Goal: Task Accomplishment & Management: Use online tool/utility

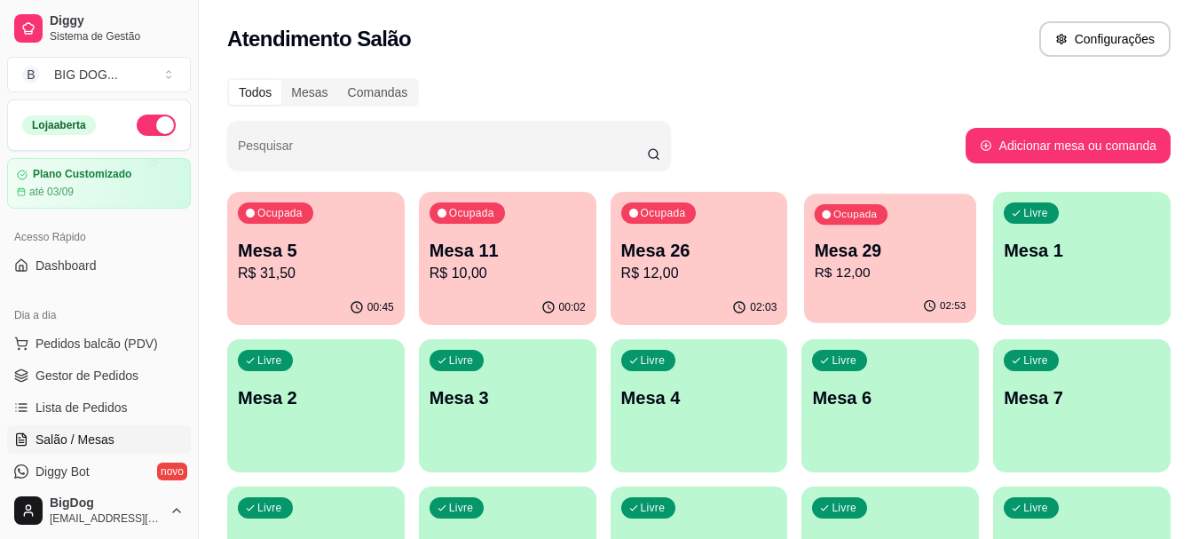
click at [895, 243] on p "Mesa 29" at bounding box center [890, 251] width 152 height 24
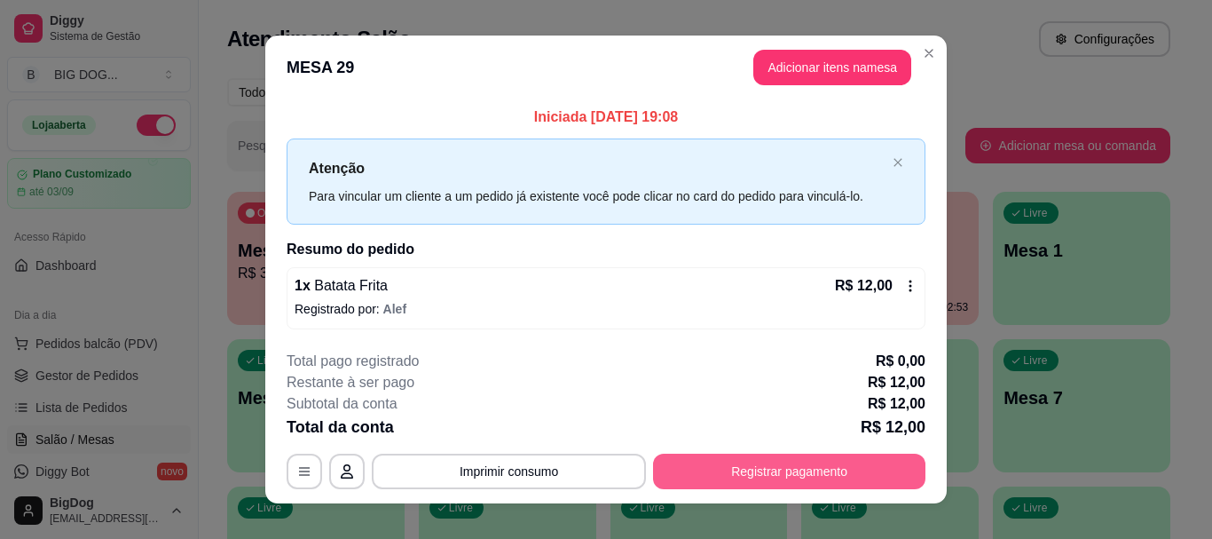
click at [737, 476] on button "Registrar pagamento" at bounding box center [789, 470] width 272 height 35
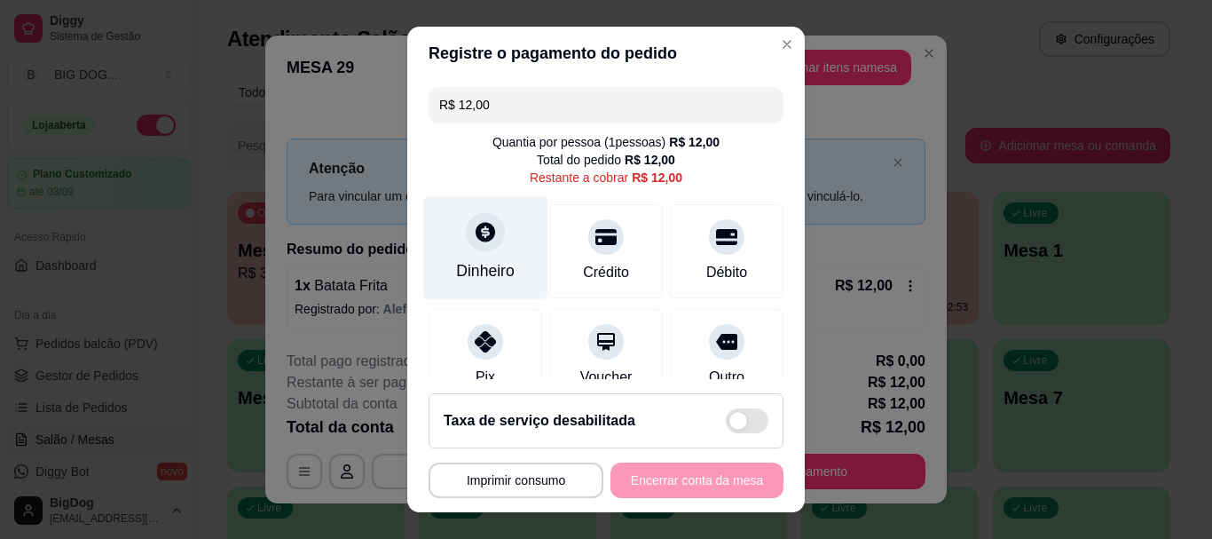
click at [485, 240] on icon at bounding box center [485, 232] width 23 height 23
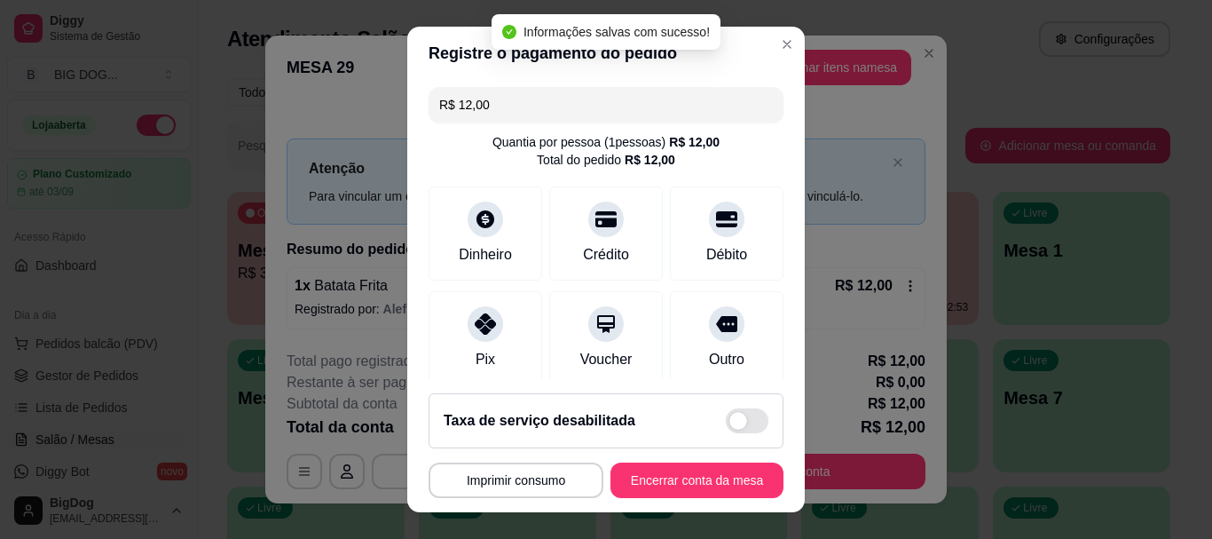
type input "R$ 0,00"
click at [679, 480] on button "Encerrar conta da mesa" at bounding box center [697, 479] width 168 height 35
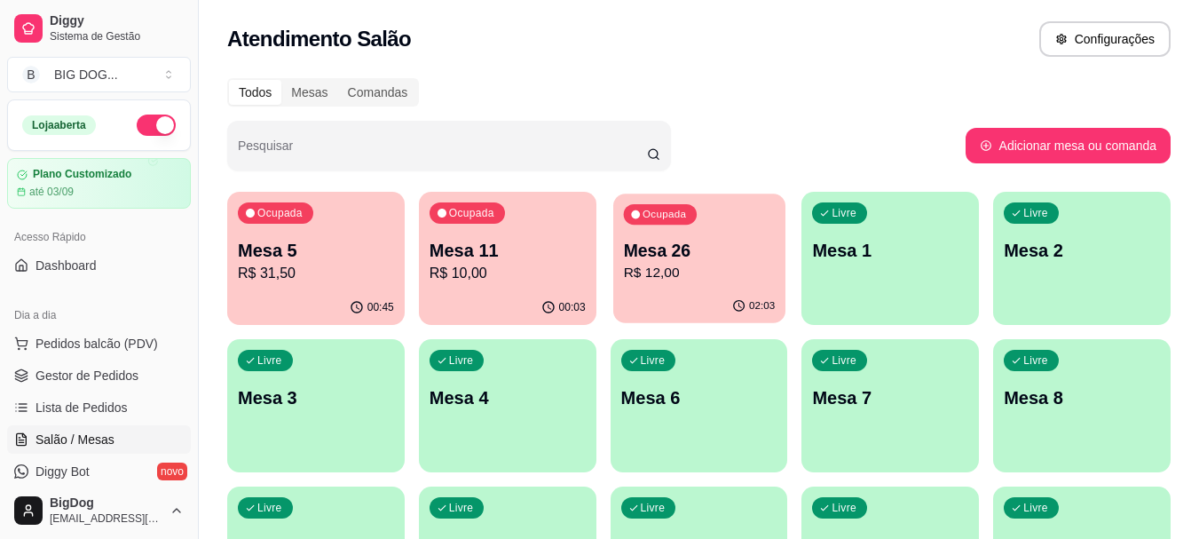
click at [690, 263] on p "R$ 12,00" at bounding box center [699, 273] width 152 height 20
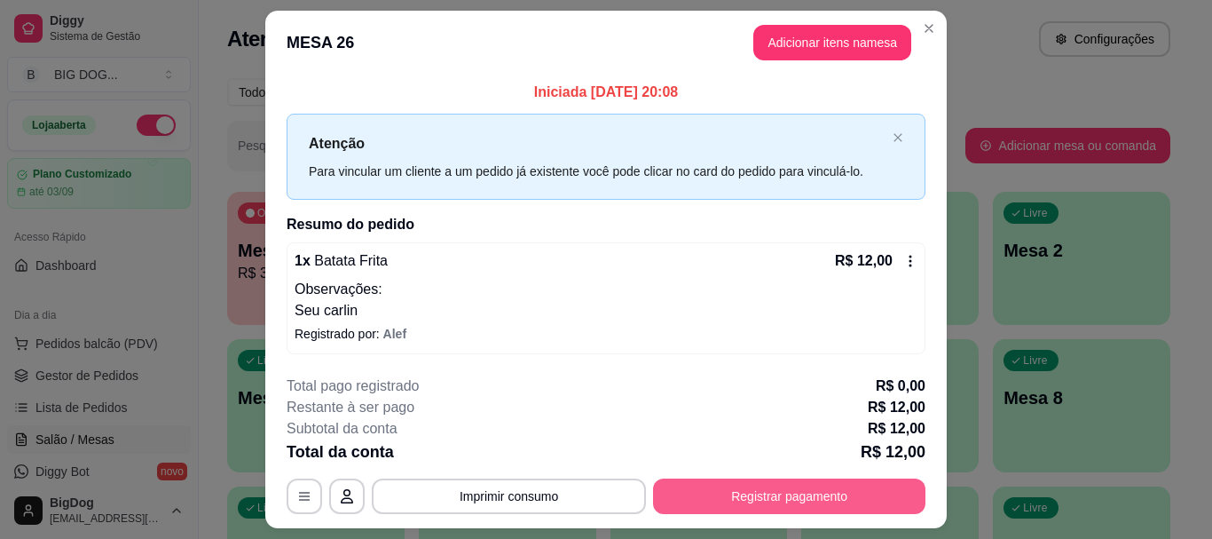
click at [733, 498] on button "Registrar pagamento" at bounding box center [789, 495] width 272 height 35
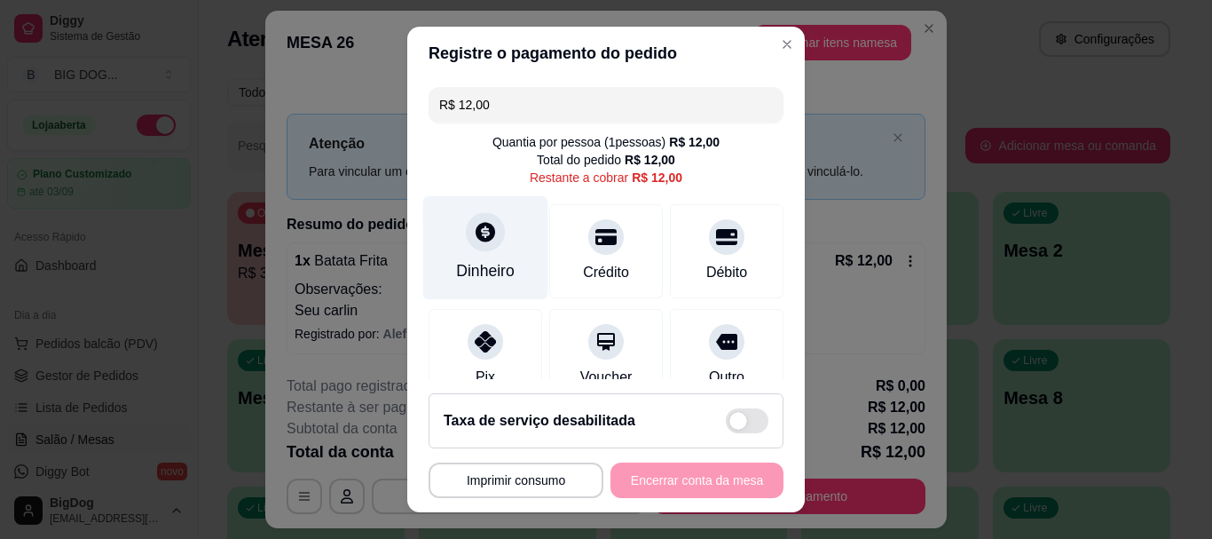
click at [466, 238] on div at bounding box center [485, 232] width 39 height 39
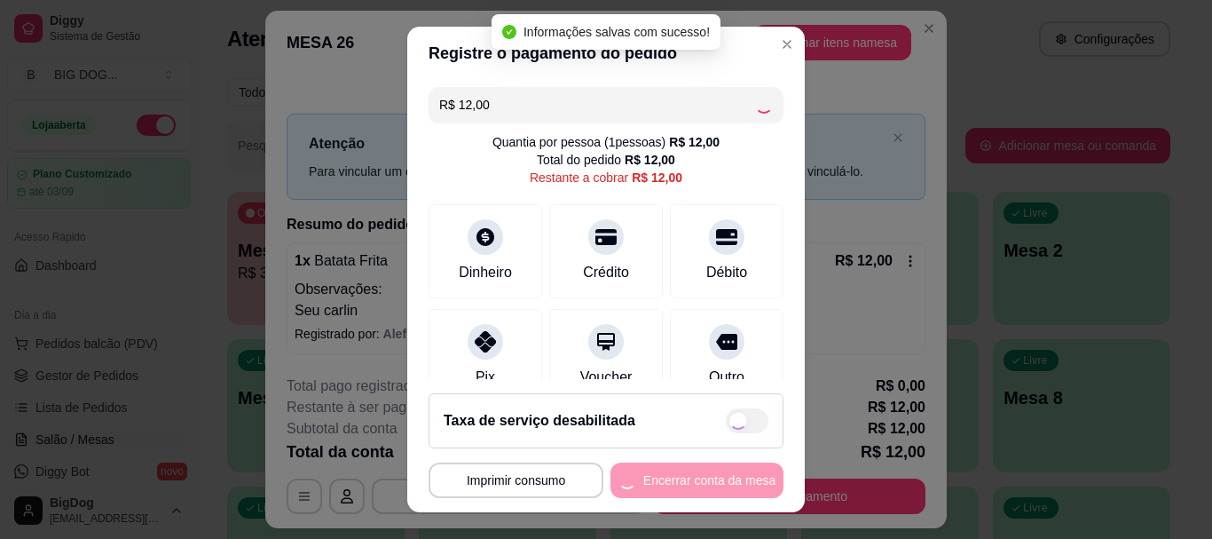
type input "R$ 0,00"
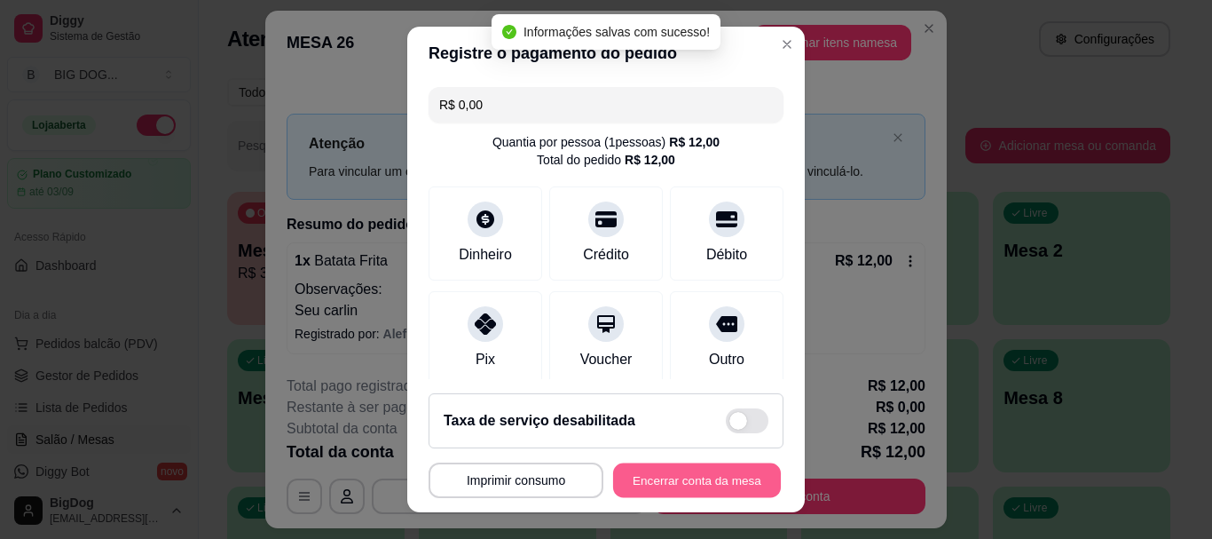
click at [655, 483] on button "Encerrar conta da mesa" at bounding box center [697, 479] width 168 height 35
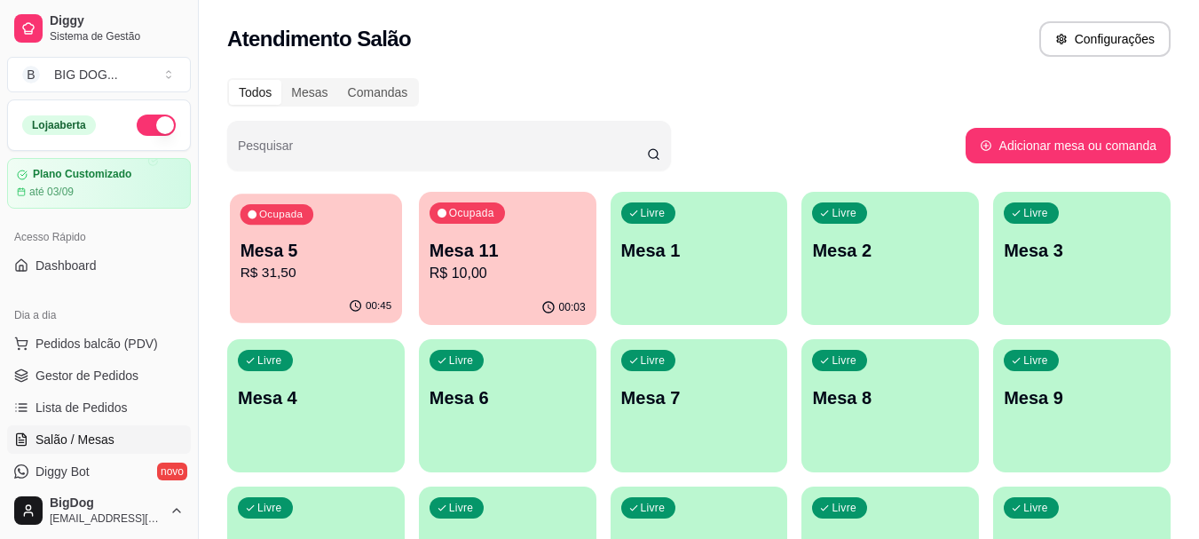
click at [301, 257] on p "Mesa 5" at bounding box center [316, 251] width 152 height 24
click at [332, 277] on p "R$ 31,50" at bounding box center [316, 273] width 152 height 20
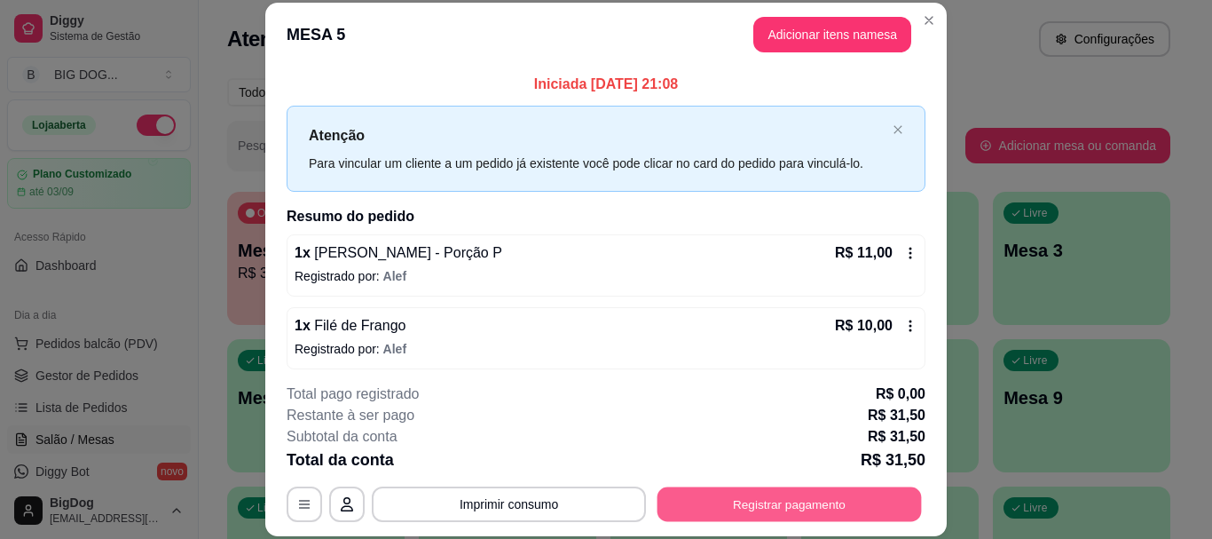
click at [698, 496] on button "Registrar pagamento" at bounding box center [789, 504] width 264 height 35
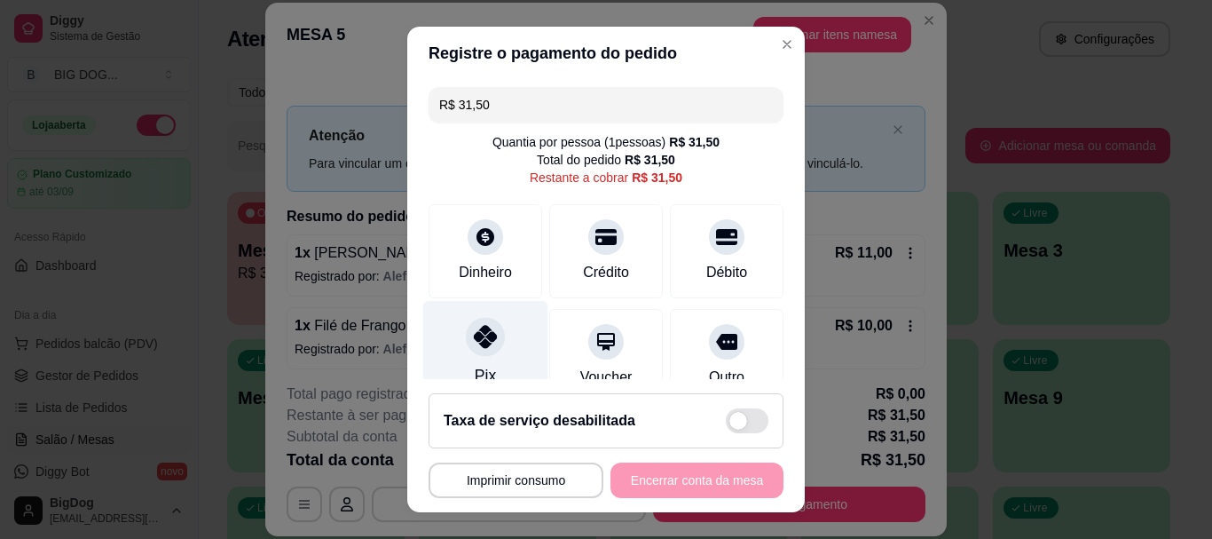
click at [468, 355] on div at bounding box center [485, 337] width 39 height 39
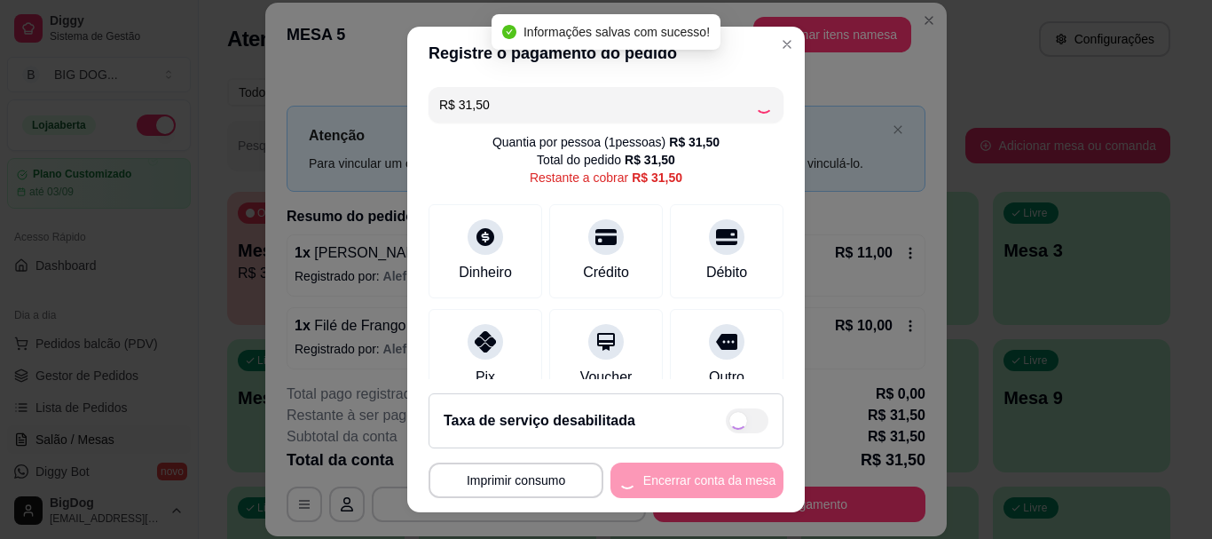
type input "R$ 0,00"
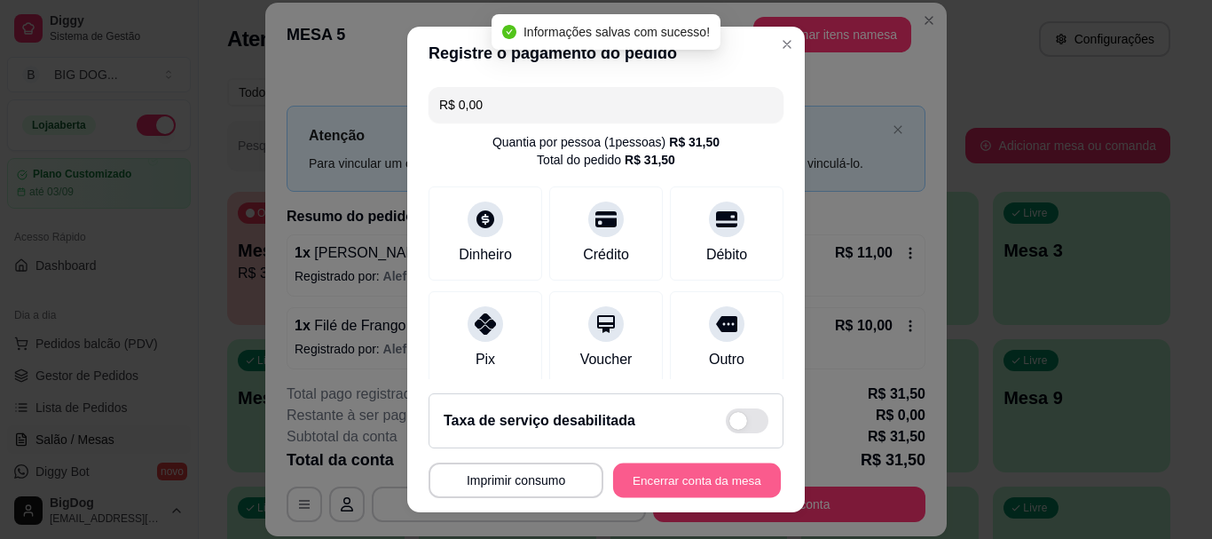
click at [656, 478] on button "Encerrar conta da mesa" at bounding box center [697, 479] width 168 height 35
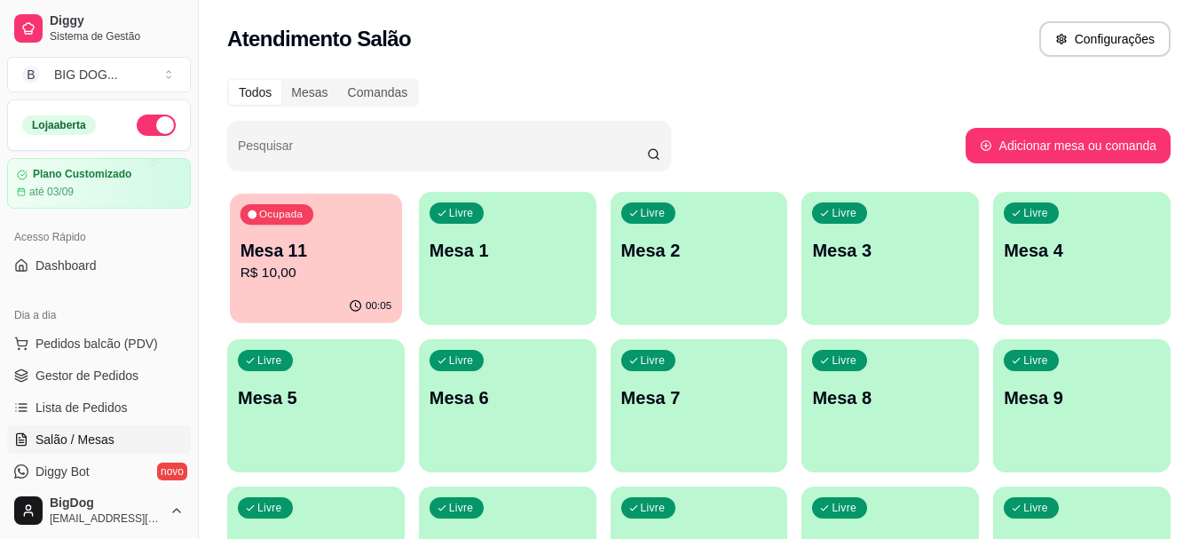
click at [272, 267] on p "R$ 10,00" at bounding box center [316, 273] width 152 height 20
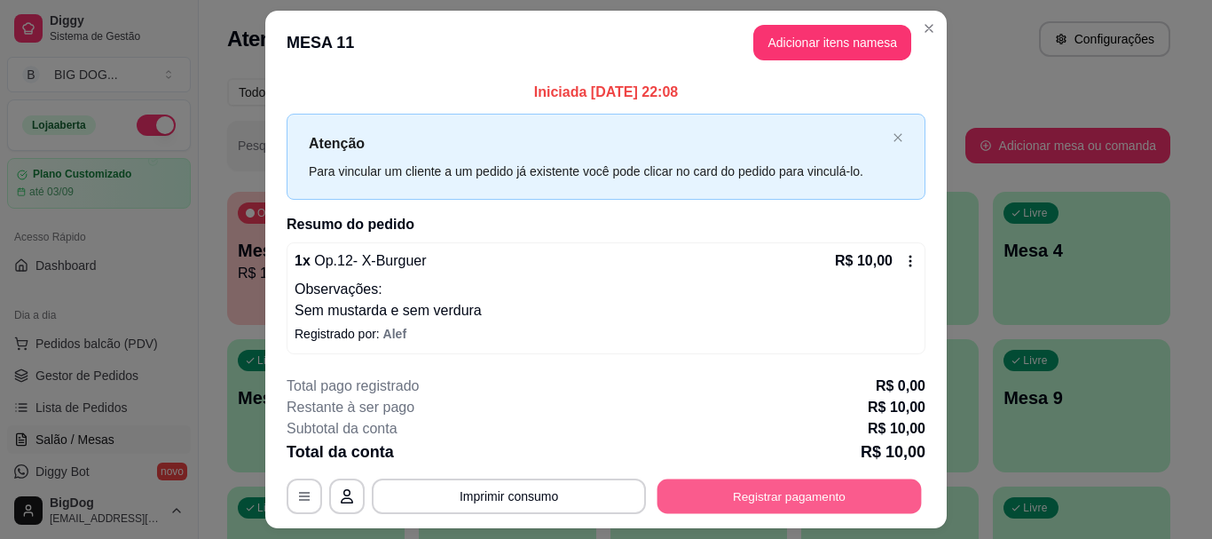
click at [665, 499] on button "Registrar pagamento" at bounding box center [789, 496] width 264 height 35
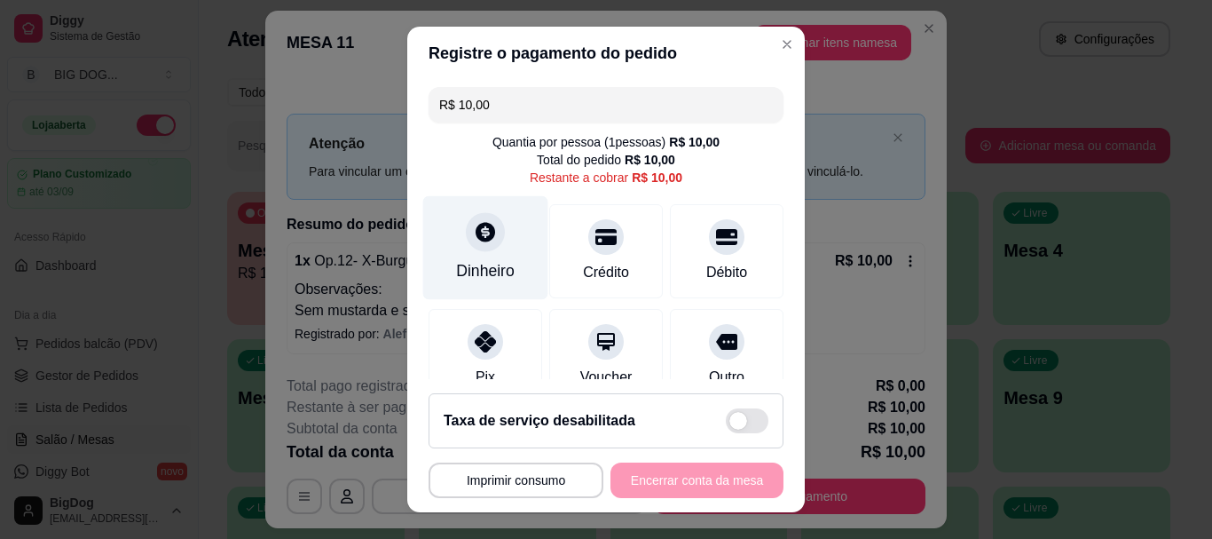
click at [493, 232] on div at bounding box center [485, 232] width 39 height 39
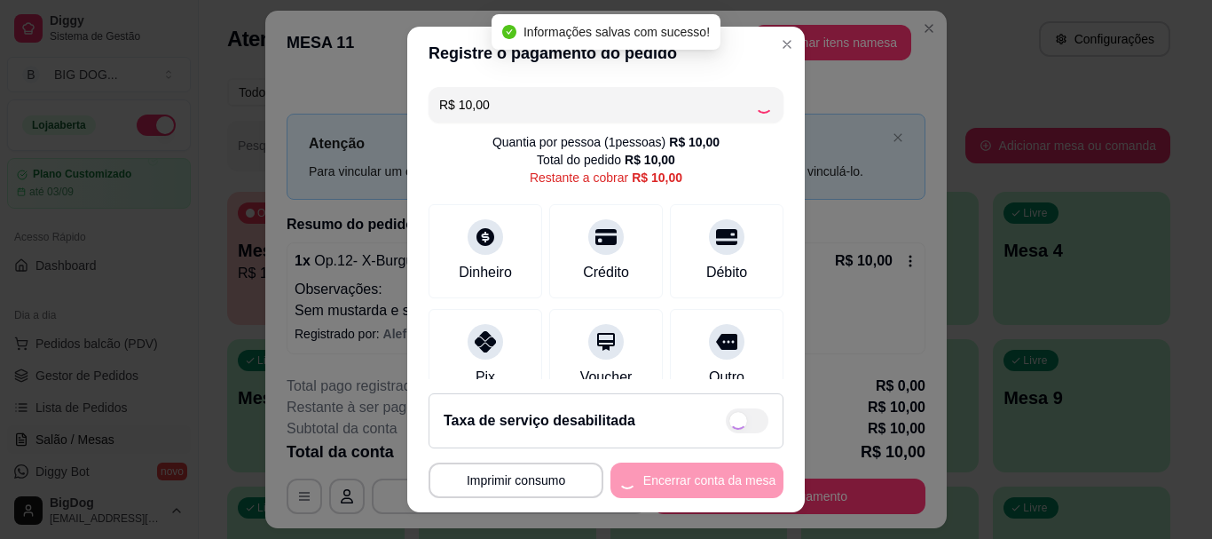
type input "R$ 0,00"
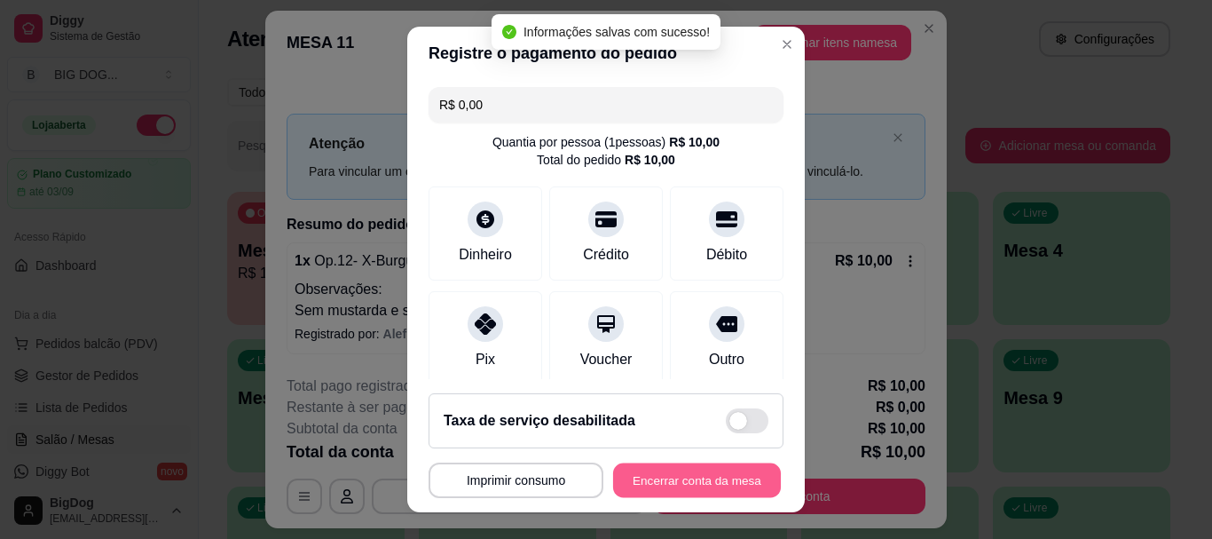
click at [680, 479] on button "Encerrar conta da mesa" at bounding box center [697, 479] width 168 height 35
